Goal: Task Accomplishment & Management: Use online tool/utility

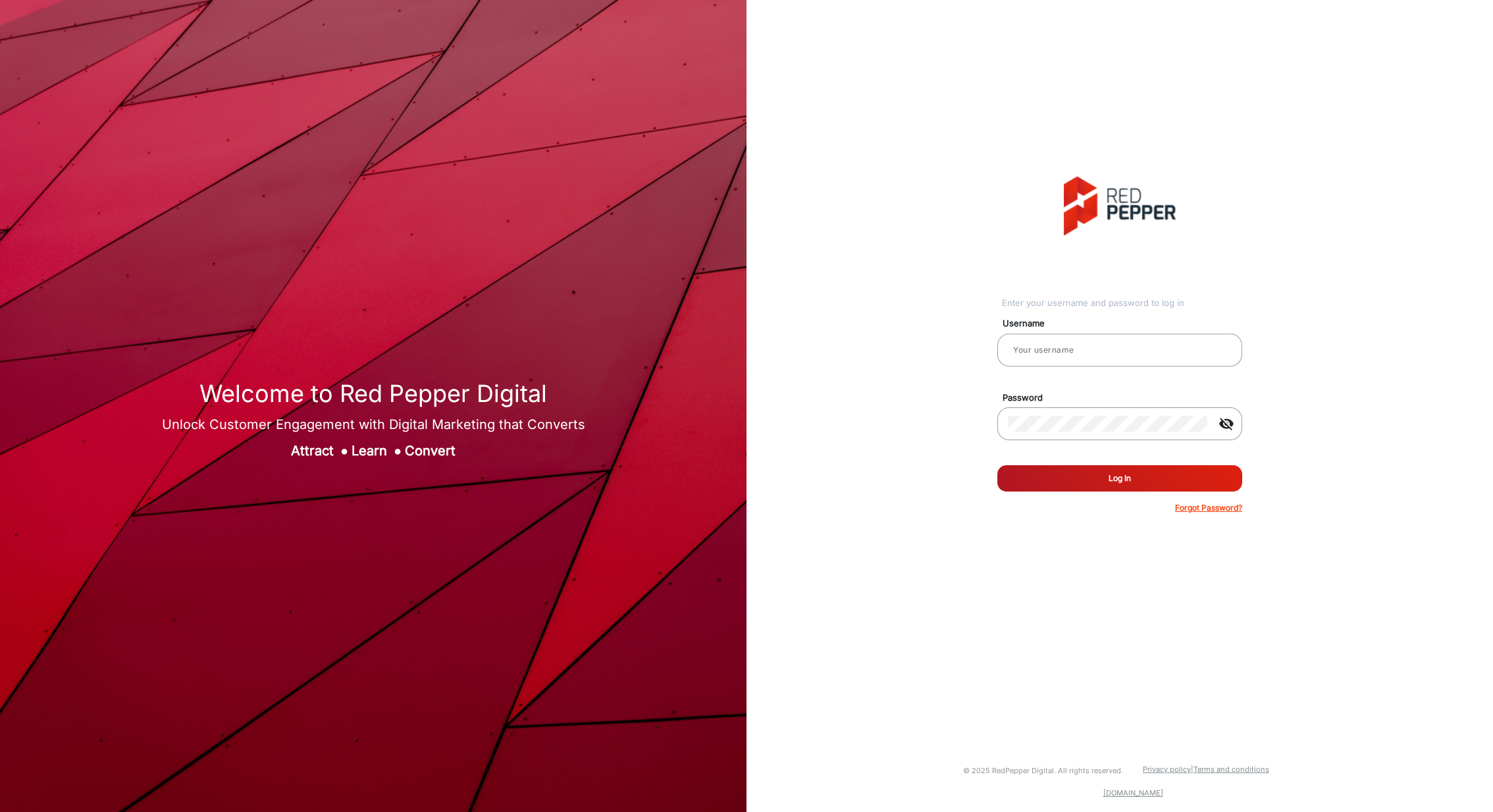
type input "[PERSON_NAME]"
click at [1137, 478] on button "Log In" at bounding box center [1119, 478] width 245 height 26
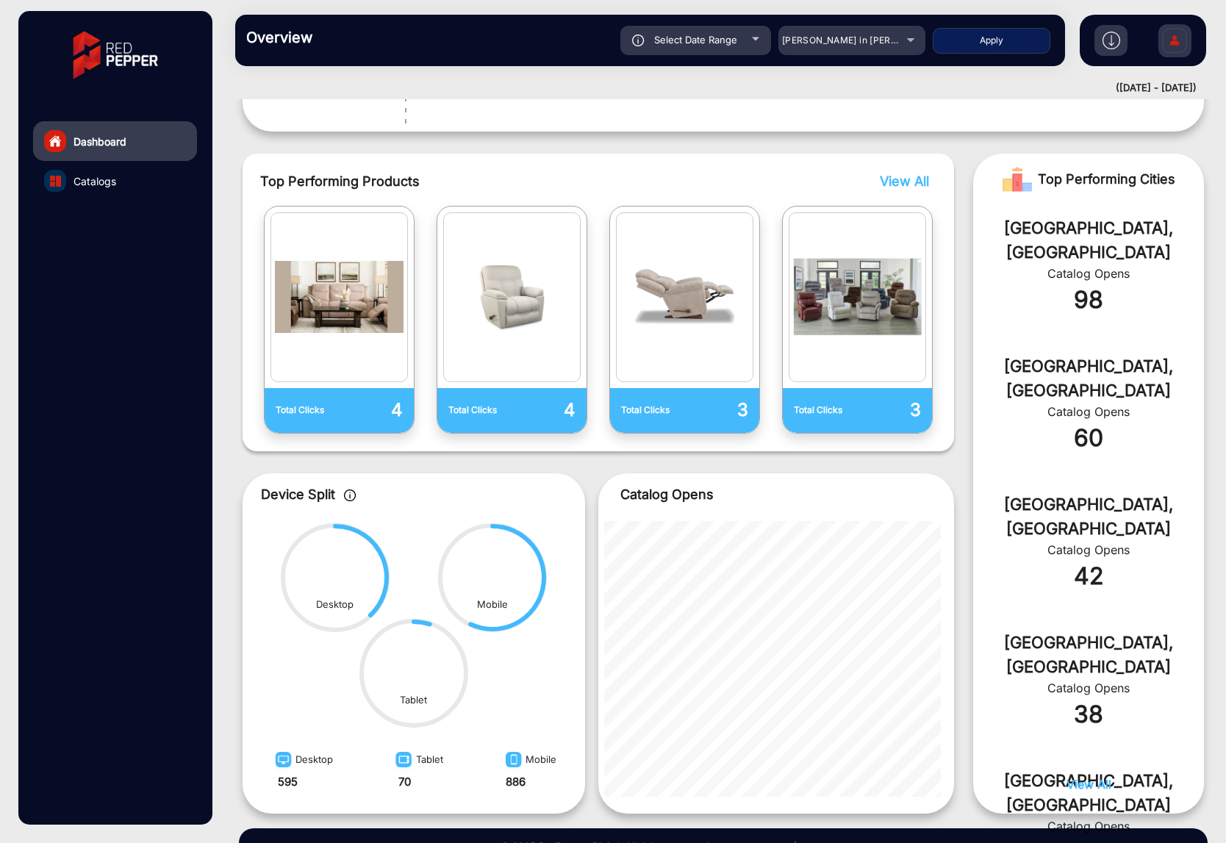
scroll to position [439, 0]
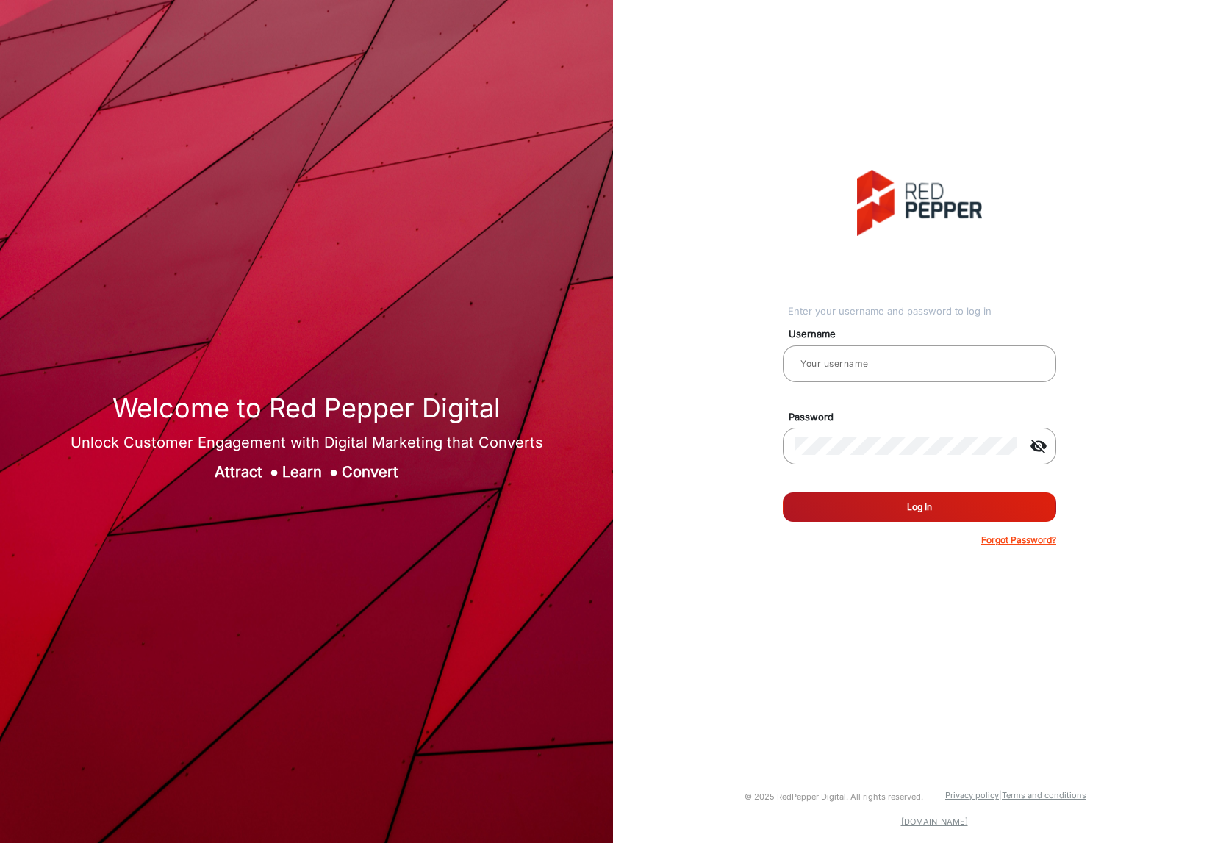
type input "[PERSON_NAME]"
click at [960, 505] on button "Log In" at bounding box center [919, 506] width 273 height 29
